Goal: Information Seeking & Learning: Learn about a topic

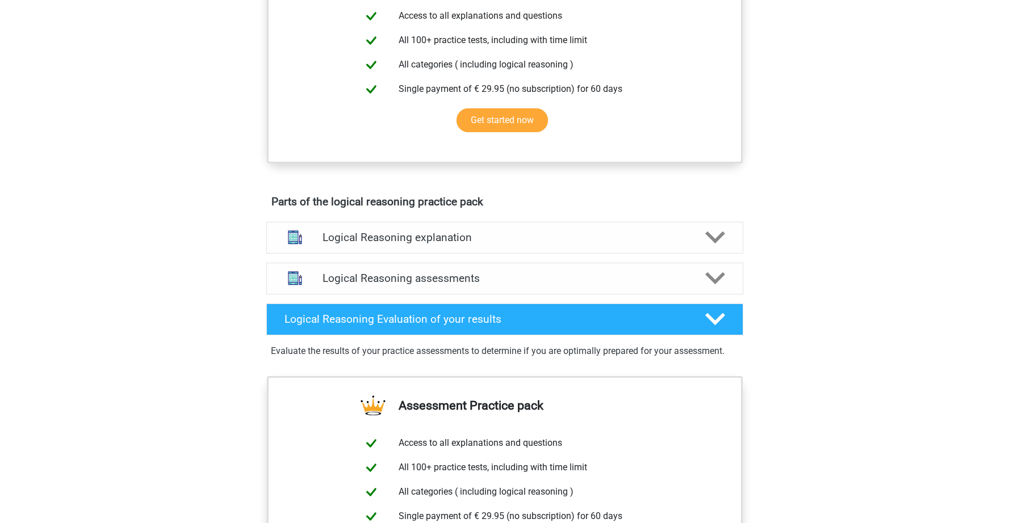
scroll to position [449, 0]
click at [717, 285] on polygon at bounding box center [715, 279] width 20 height 12
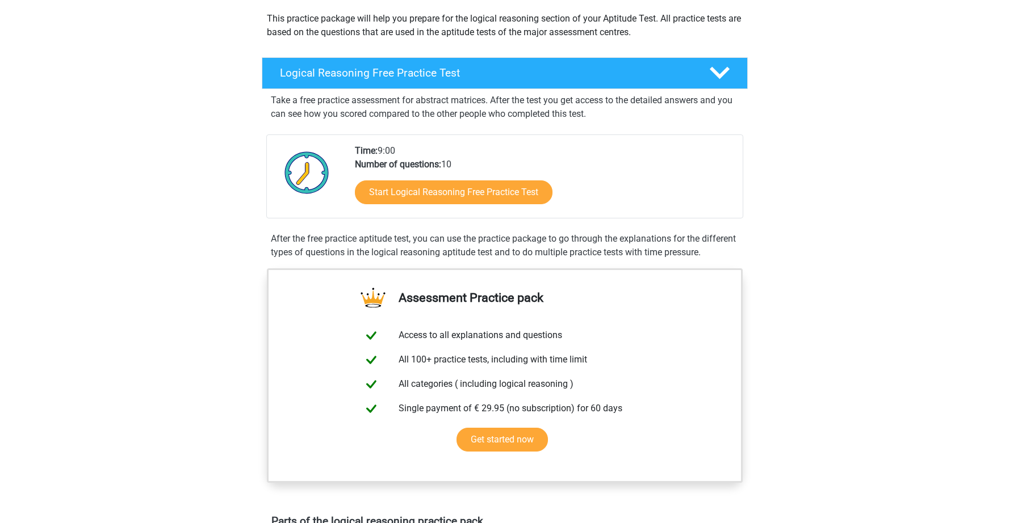
scroll to position [0, 0]
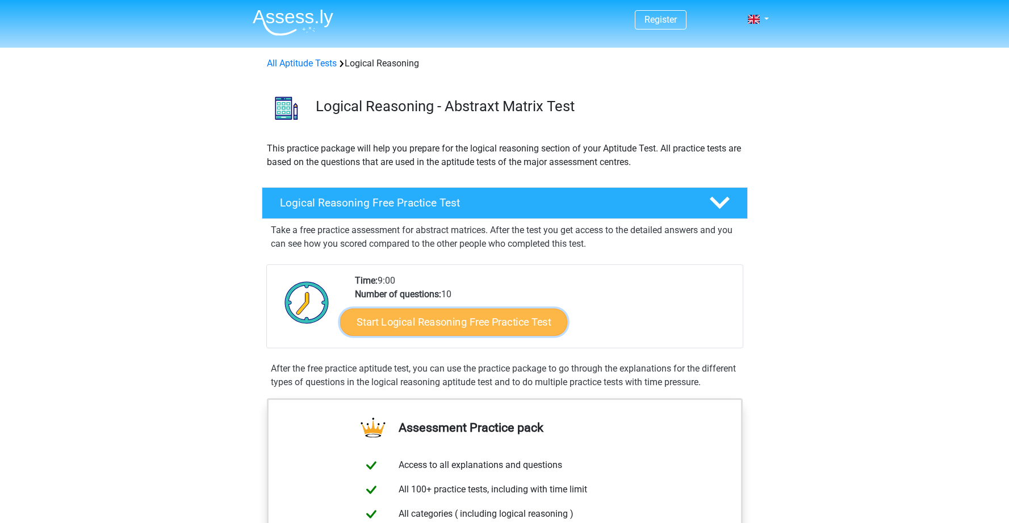
click at [516, 317] on link "Start Logical Reasoning Free Practice Test" at bounding box center [453, 321] width 227 height 27
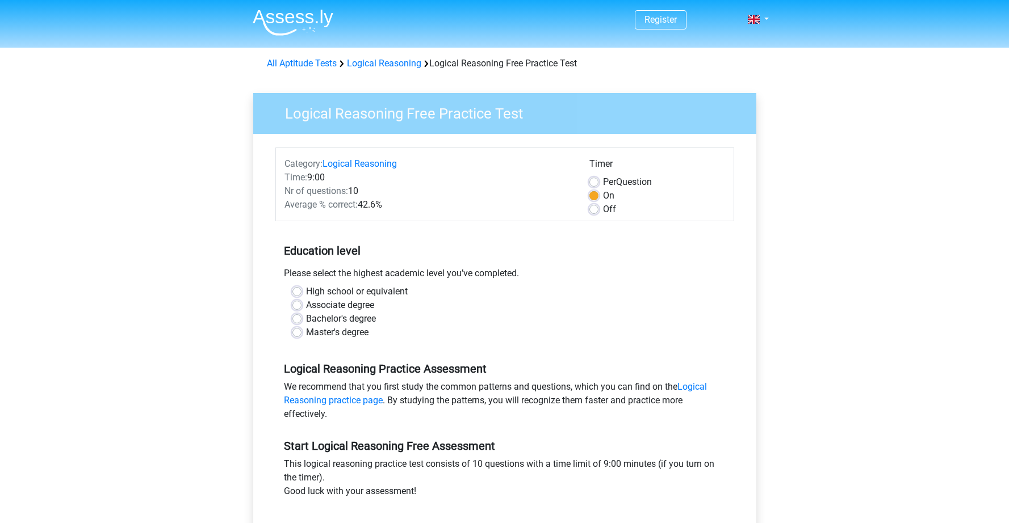
click at [306, 331] on label "Master's degree" at bounding box center [337, 333] width 62 height 14
click at [296, 331] on input "Master's degree" at bounding box center [296, 331] width 9 height 11
radio input "true"
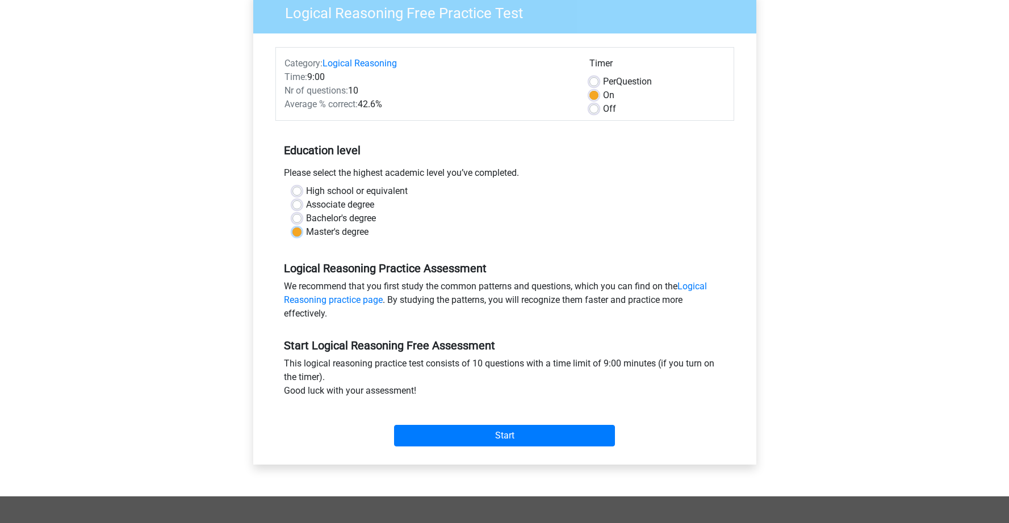
scroll to position [101, 0]
click at [552, 429] on input "Start" at bounding box center [504, 436] width 221 height 22
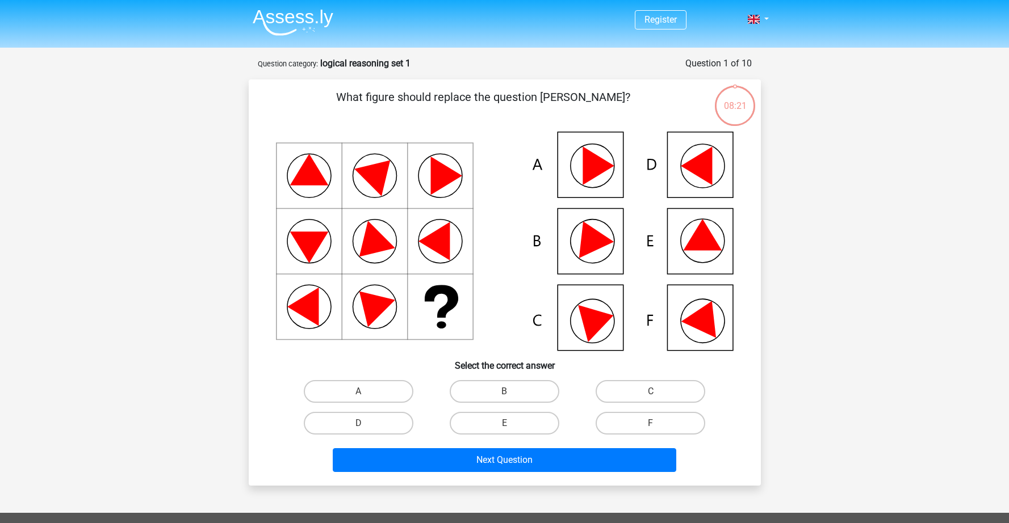
click at [712, 239] on icon at bounding box center [702, 234] width 39 height 31
click at [505, 415] on label "E" at bounding box center [505, 423] width 110 height 23
click at [505, 423] on input "E" at bounding box center [507, 426] width 7 height 7
radio input "true"
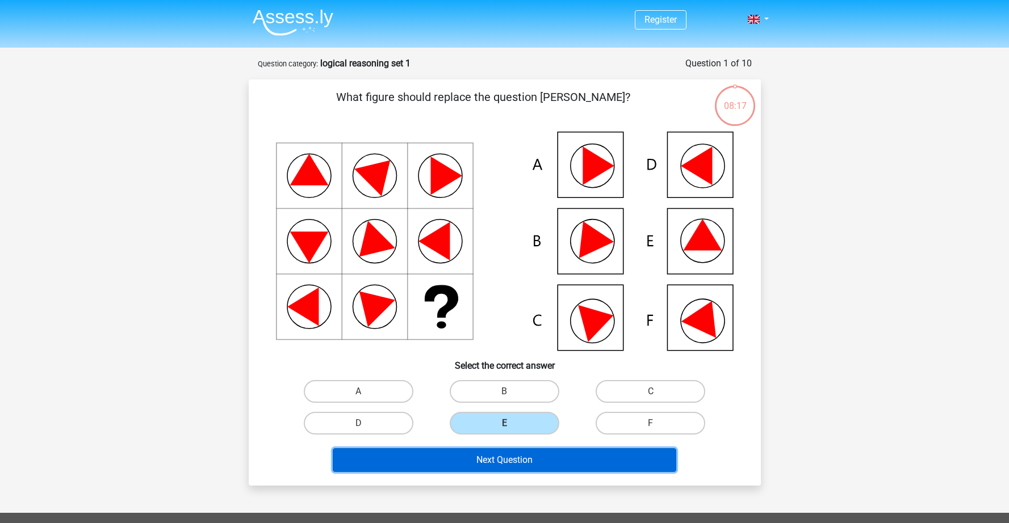
click at [529, 463] on button "Next Question" at bounding box center [504, 460] width 343 height 24
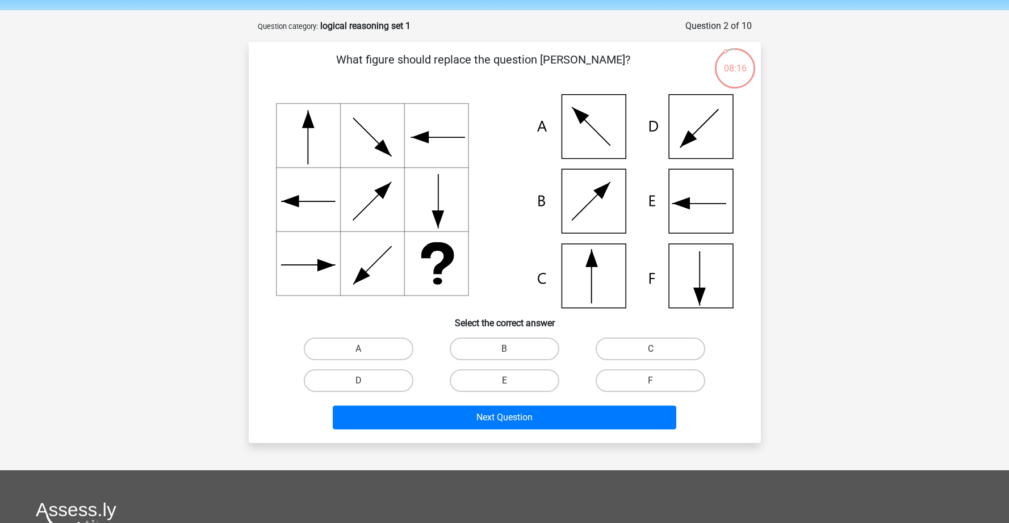
scroll to position [34, 0]
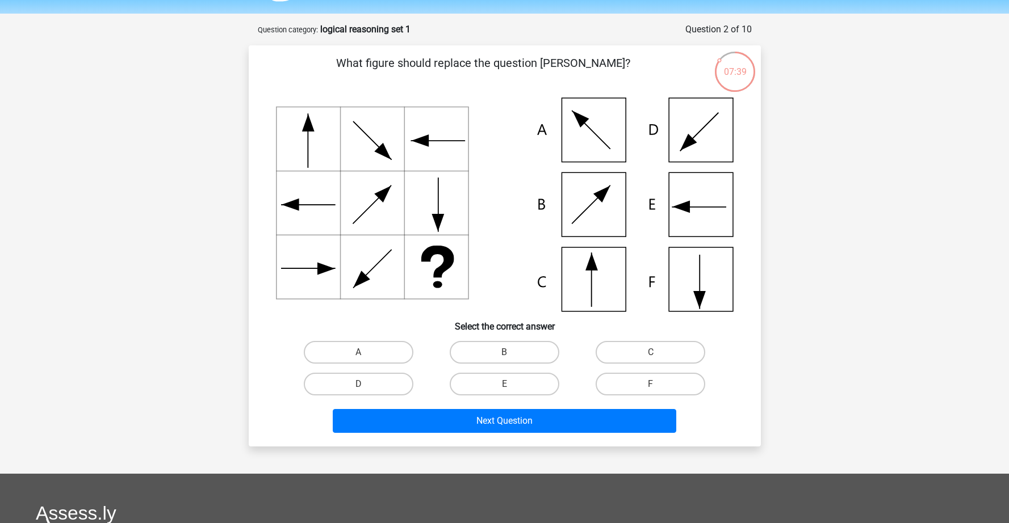
click at [603, 277] on icon at bounding box center [504, 205] width 457 height 214
click at [661, 348] on label "C" at bounding box center [650, 352] width 110 height 23
click at [658, 352] on input "C" at bounding box center [653, 355] width 7 height 7
radio input "true"
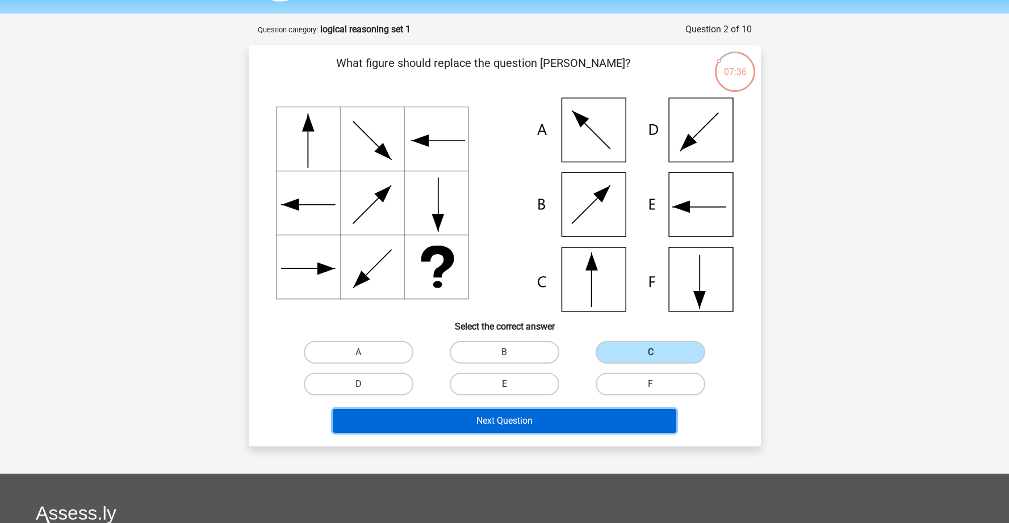
click at [572, 415] on button "Next Question" at bounding box center [504, 421] width 343 height 24
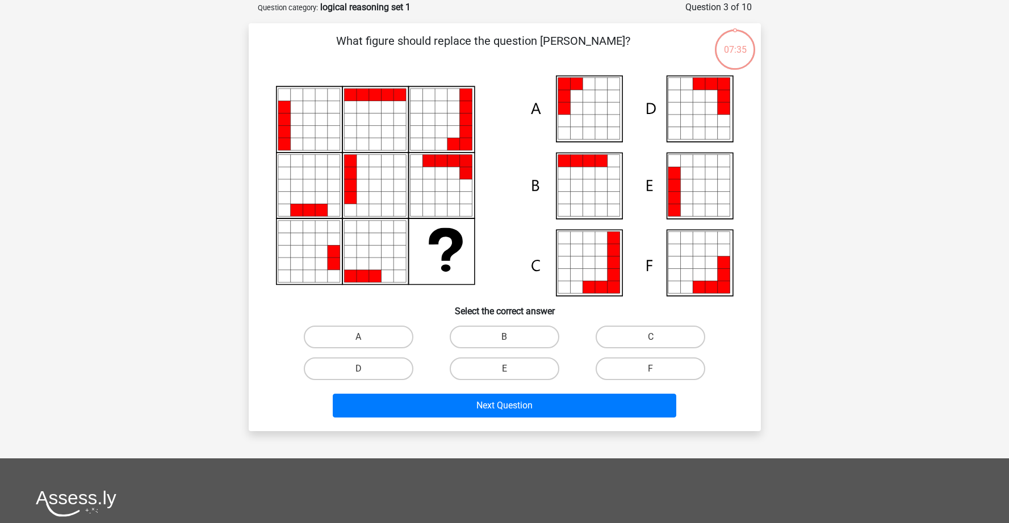
scroll to position [57, 0]
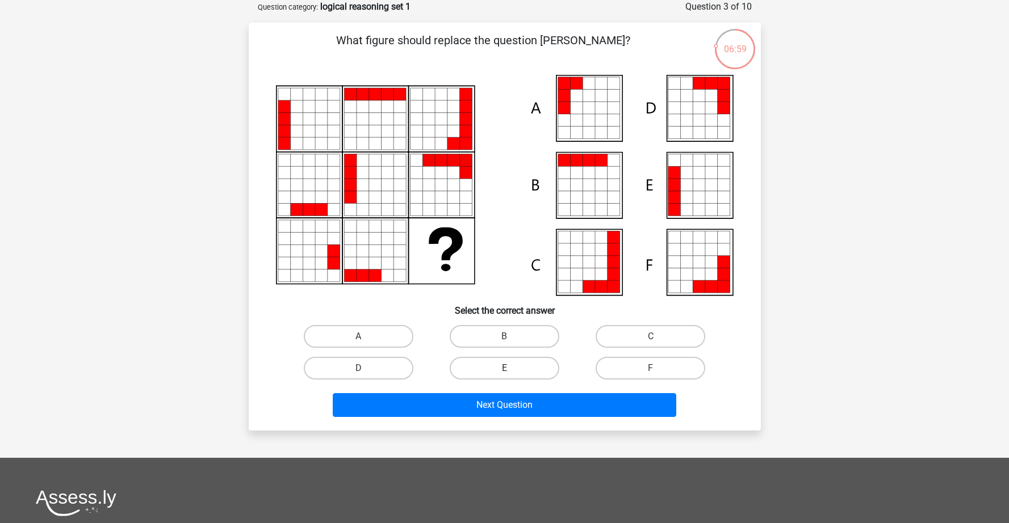
click at [534, 371] on label "E" at bounding box center [505, 368] width 110 height 23
click at [511, 371] on input "E" at bounding box center [507, 371] width 7 height 7
radio input "true"
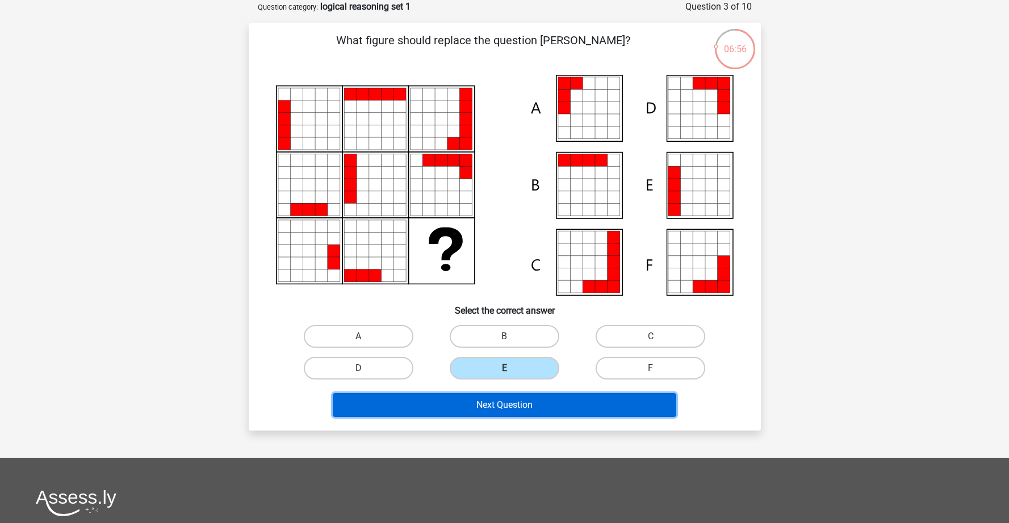
click at [499, 406] on button "Next Question" at bounding box center [504, 405] width 343 height 24
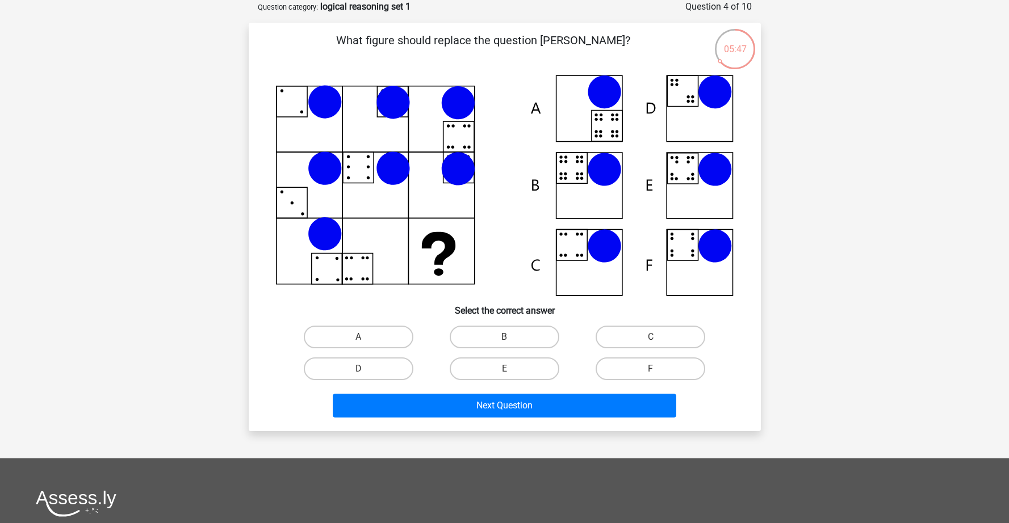
click at [505, 338] on input "B" at bounding box center [507, 340] width 7 height 7
radio input "true"
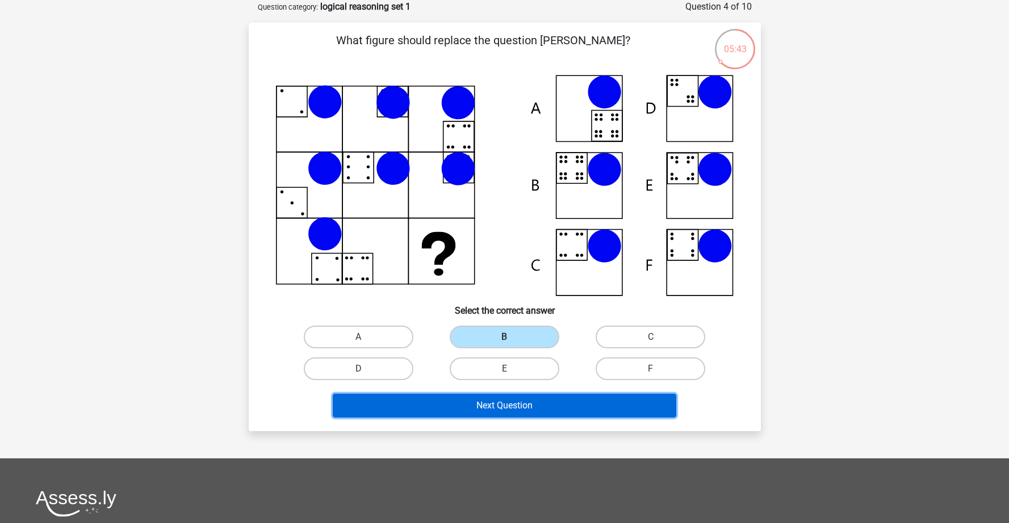
click at [515, 405] on button "Next Question" at bounding box center [504, 406] width 343 height 24
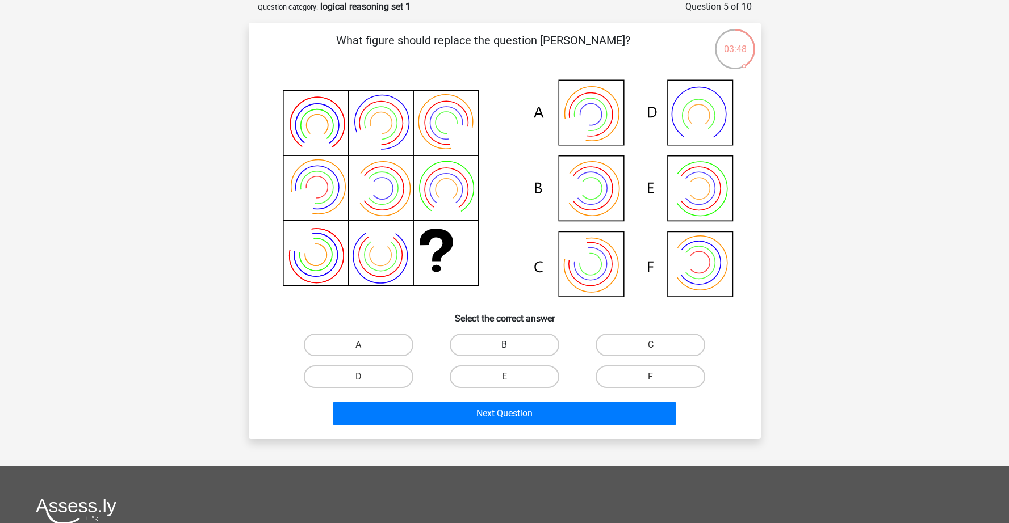
click at [539, 340] on label "B" at bounding box center [505, 345] width 110 height 23
click at [511, 345] on input "B" at bounding box center [507, 348] width 7 height 7
radio input "true"
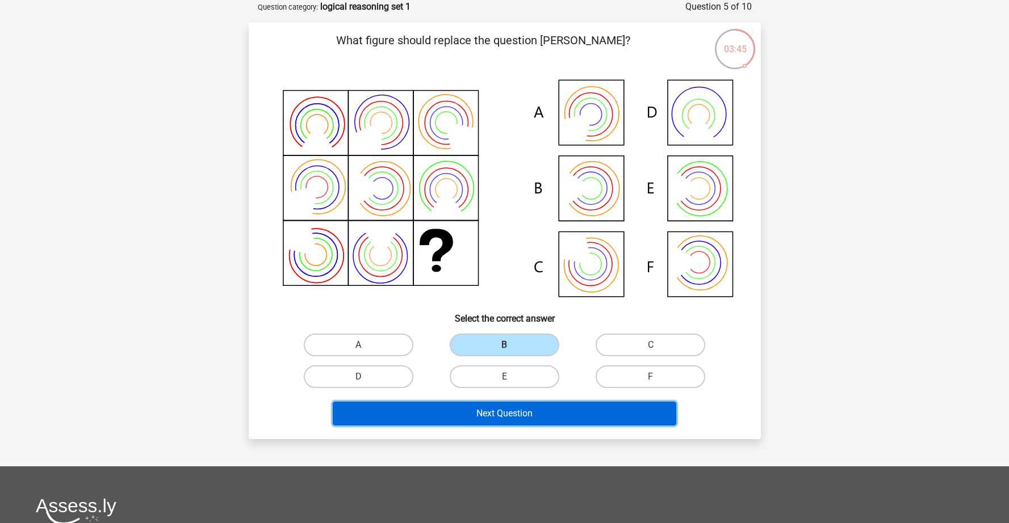
click at [536, 417] on button "Next Question" at bounding box center [504, 414] width 343 height 24
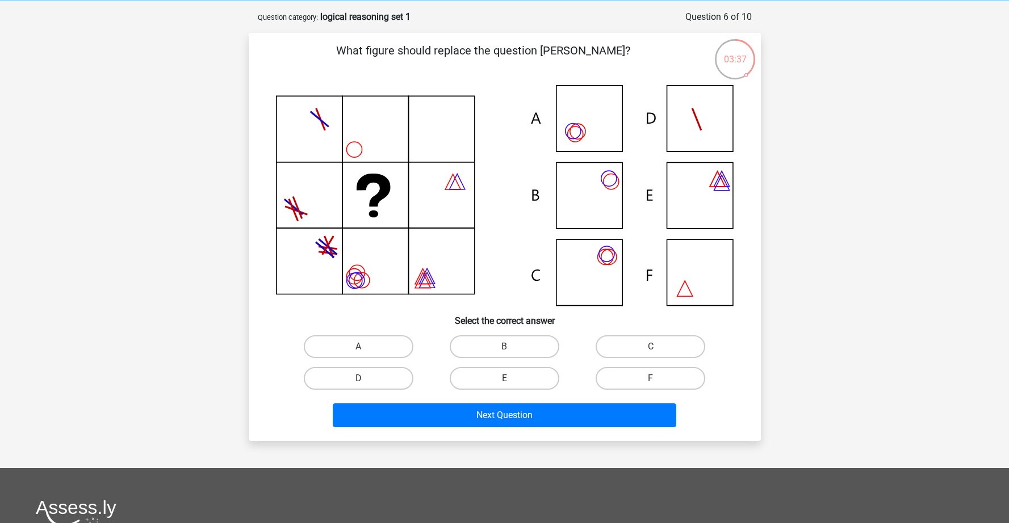
scroll to position [53, 0]
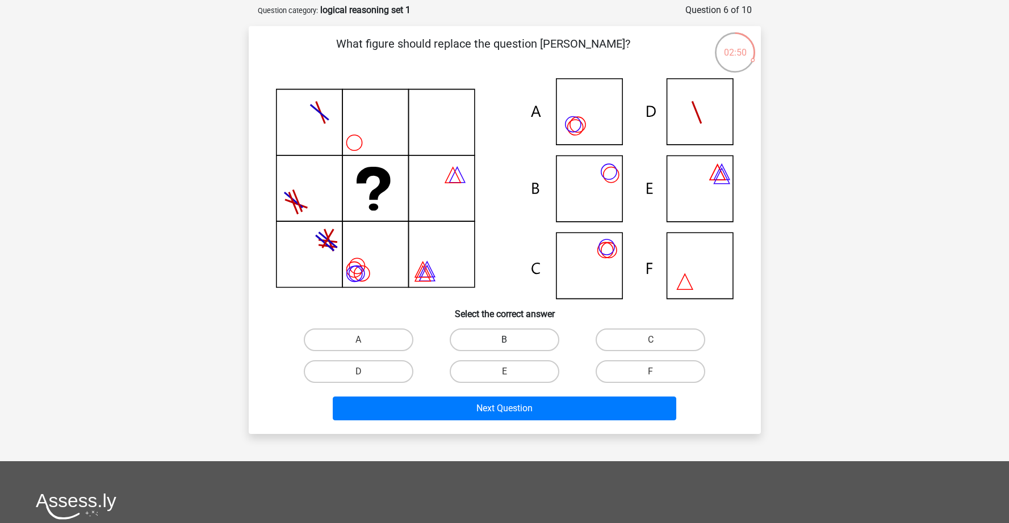
click at [513, 335] on label "B" at bounding box center [505, 340] width 110 height 23
click at [511, 340] on input "B" at bounding box center [507, 343] width 7 height 7
radio input "true"
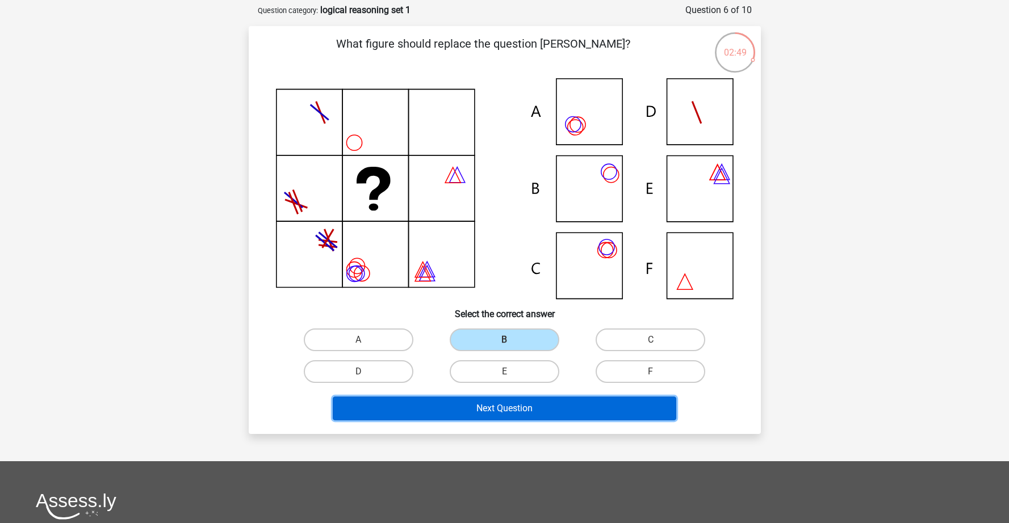
click at [505, 405] on button "Next Question" at bounding box center [504, 409] width 343 height 24
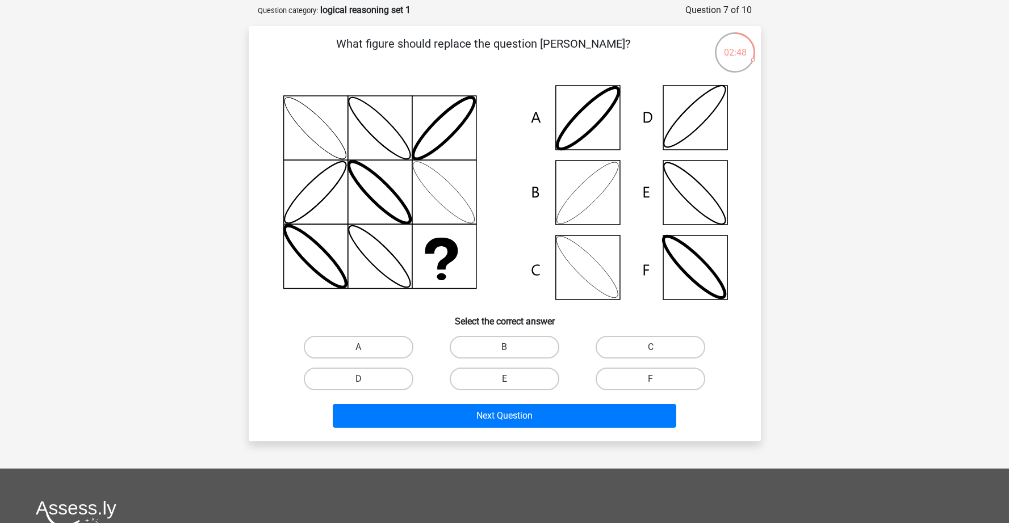
scroll to position [57, 0]
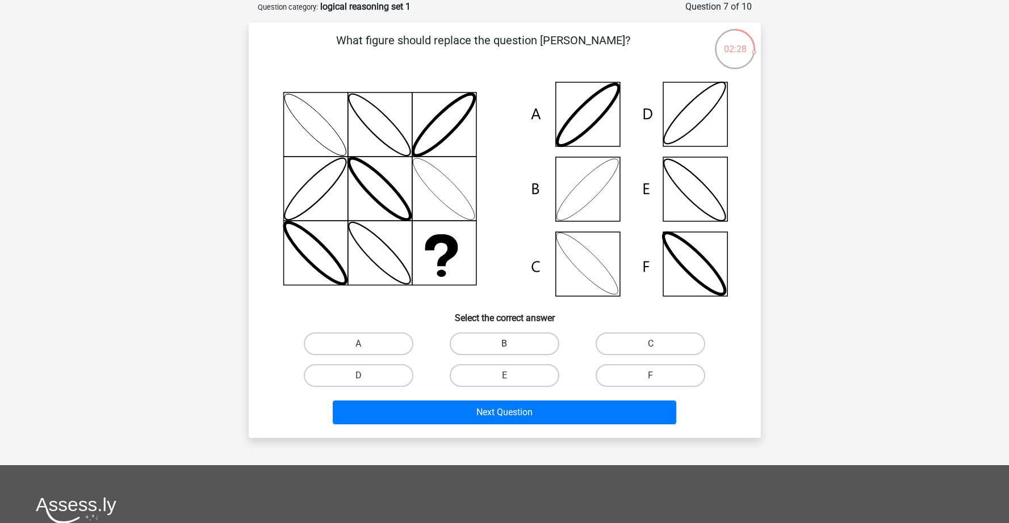
click at [483, 342] on label "B" at bounding box center [505, 344] width 110 height 23
click at [504, 344] on input "B" at bounding box center [507, 347] width 7 height 7
radio input "true"
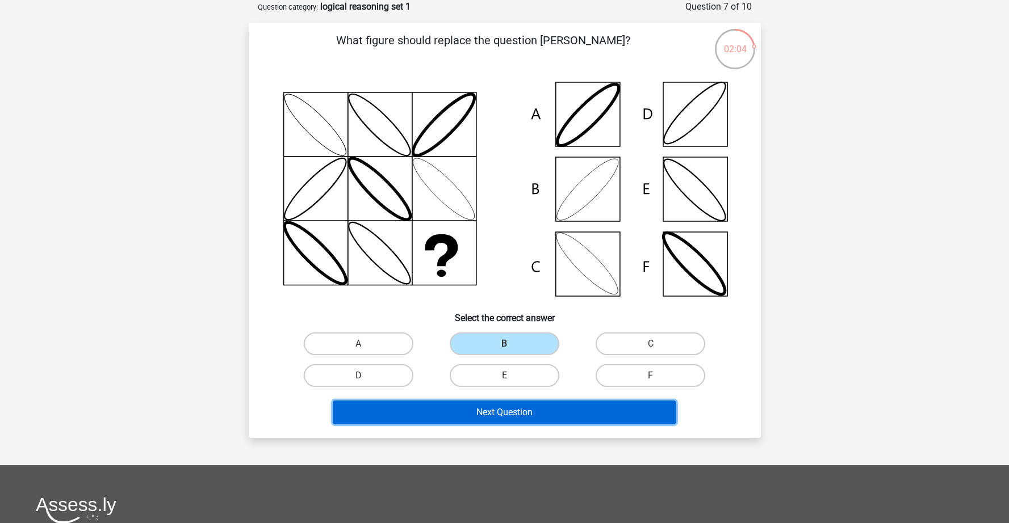
click at [530, 411] on button "Next Question" at bounding box center [504, 413] width 343 height 24
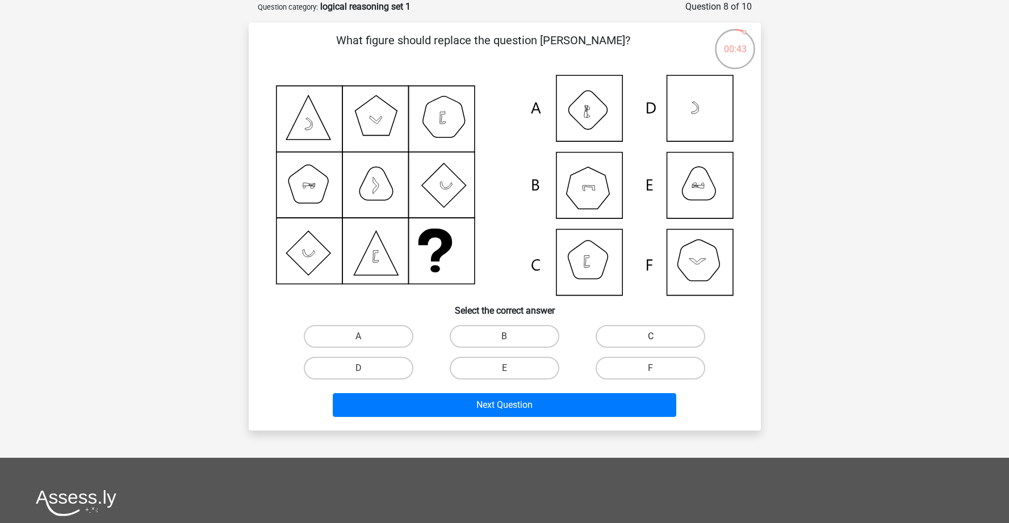
click at [658, 338] on label "C" at bounding box center [650, 336] width 110 height 23
click at [658, 338] on input "C" at bounding box center [653, 340] width 7 height 7
radio input "true"
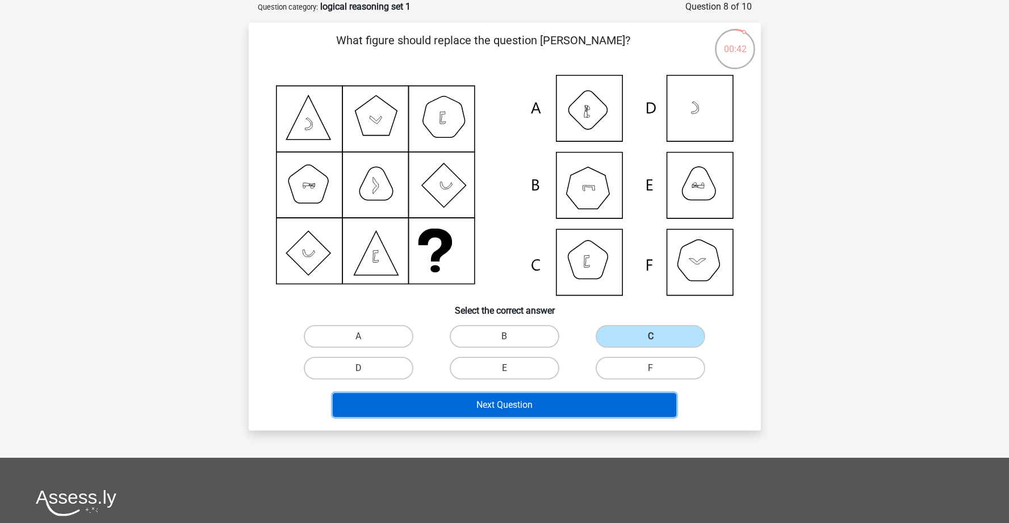
click at [611, 401] on button "Next Question" at bounding box center [504, 405] width 343 height 24
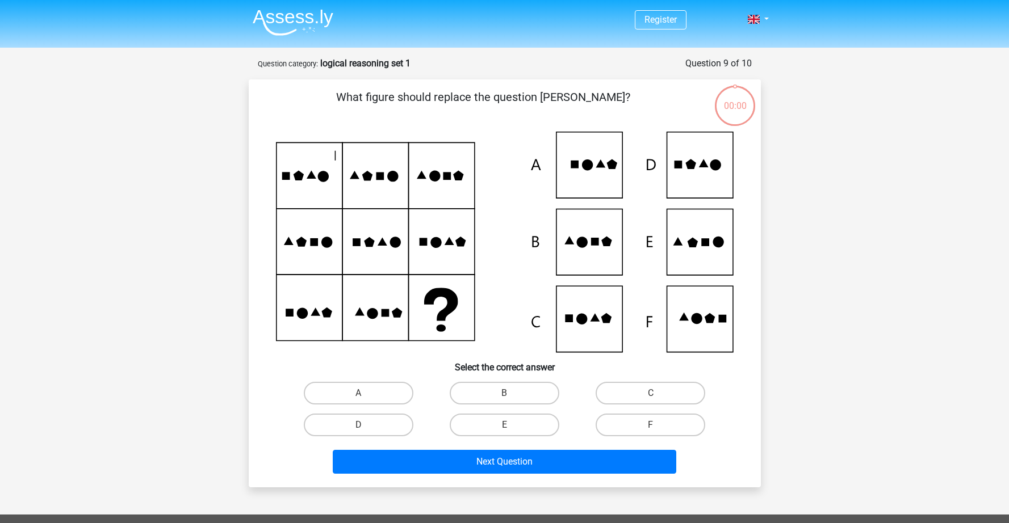
scroll to position [57, 0]
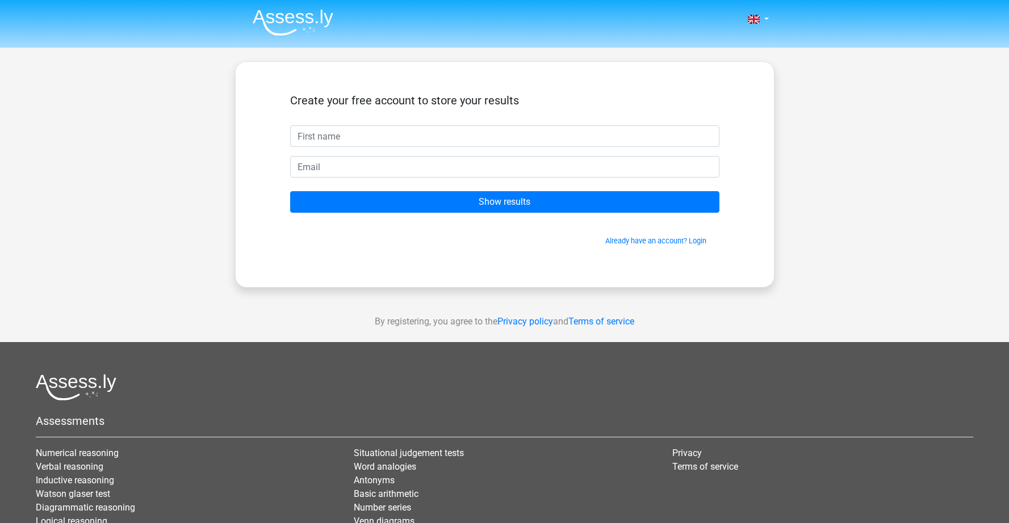
drag, startPoint x: 281, startPoint y: 19, endPoint x: 478, endPoint y: 11, distance: 197.1
